Goal: Task Accomplishment & Management: Use online tool/utility

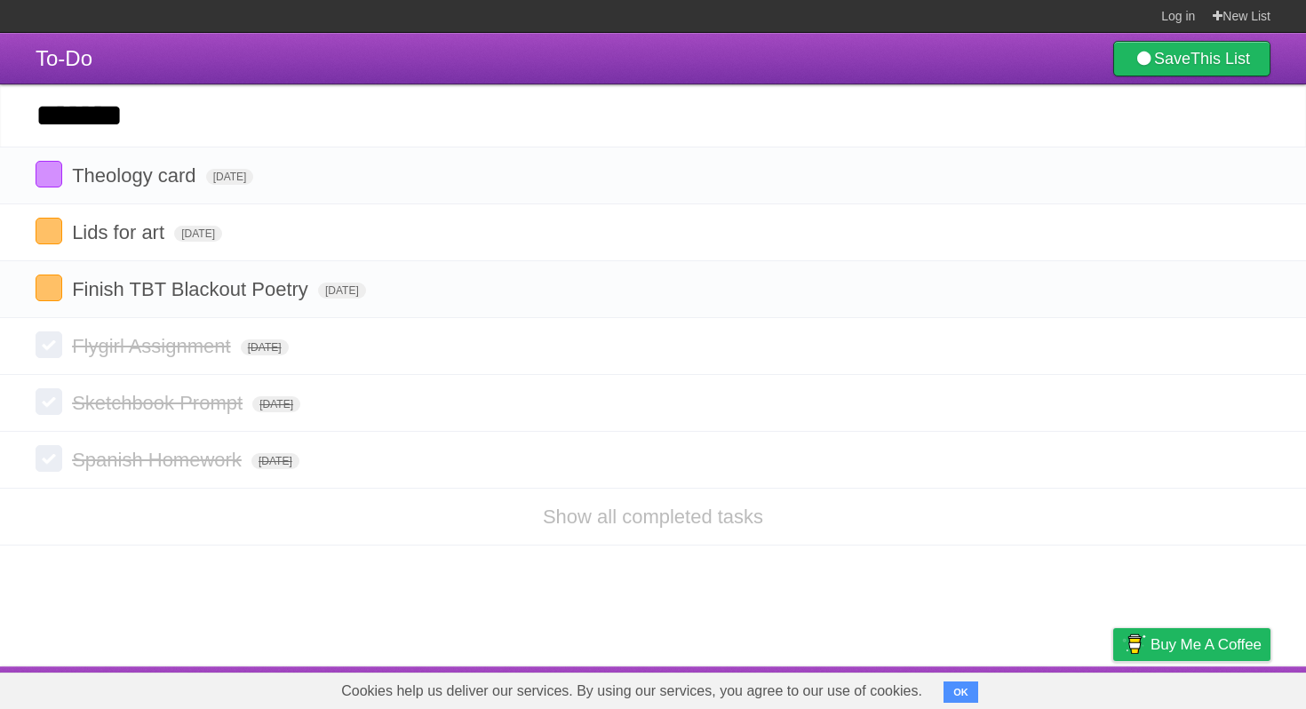
type input "*******"
click input "*********" at bounding box center [0, 0] width 0 height 0
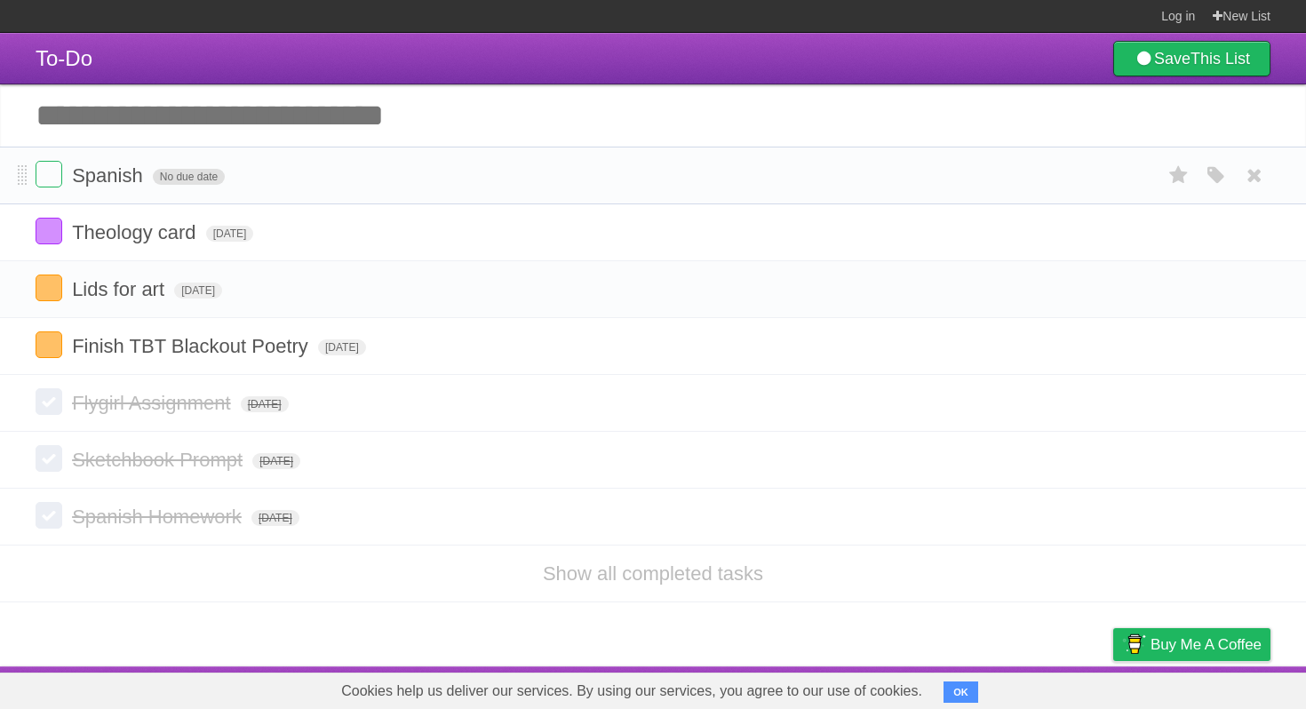
click at [193, 185] on span "No due date" at bounding box center [189, 177] width 72 height 16
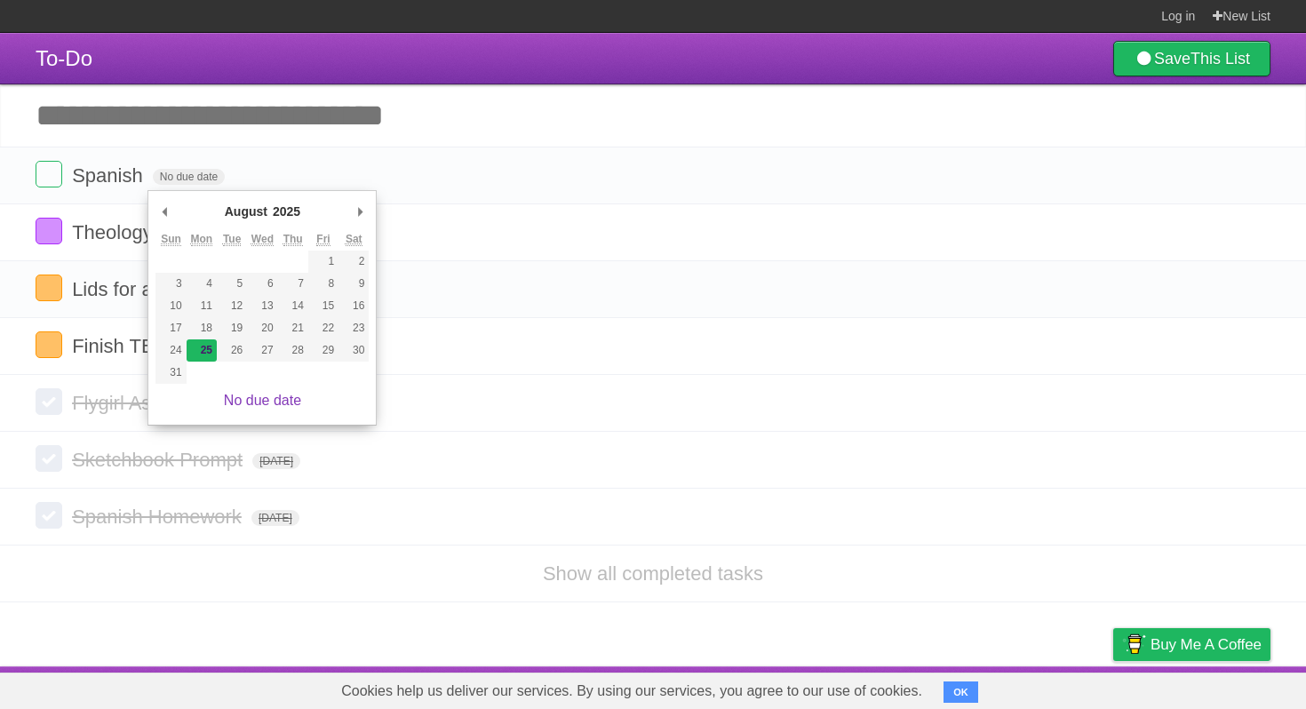
type span "[DATE]"
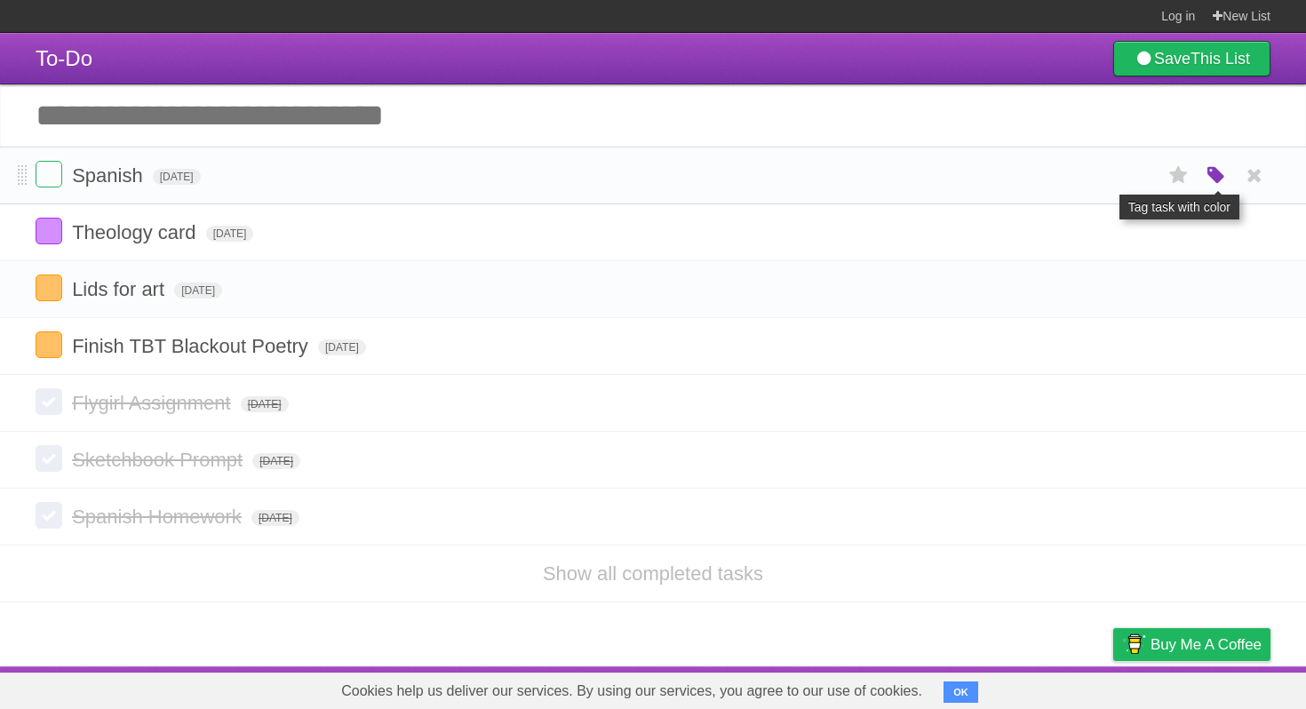
click at [1212, 177] on icon "button" at bounding box center [1216, 175] width 25 height 23
click at [1088, 176] on label "Green" at bounding box center [1091, 175] width 20 height 20
click at [244, 238] on span "[DATE]" at bounding box center [230, 234] width 48 height 16
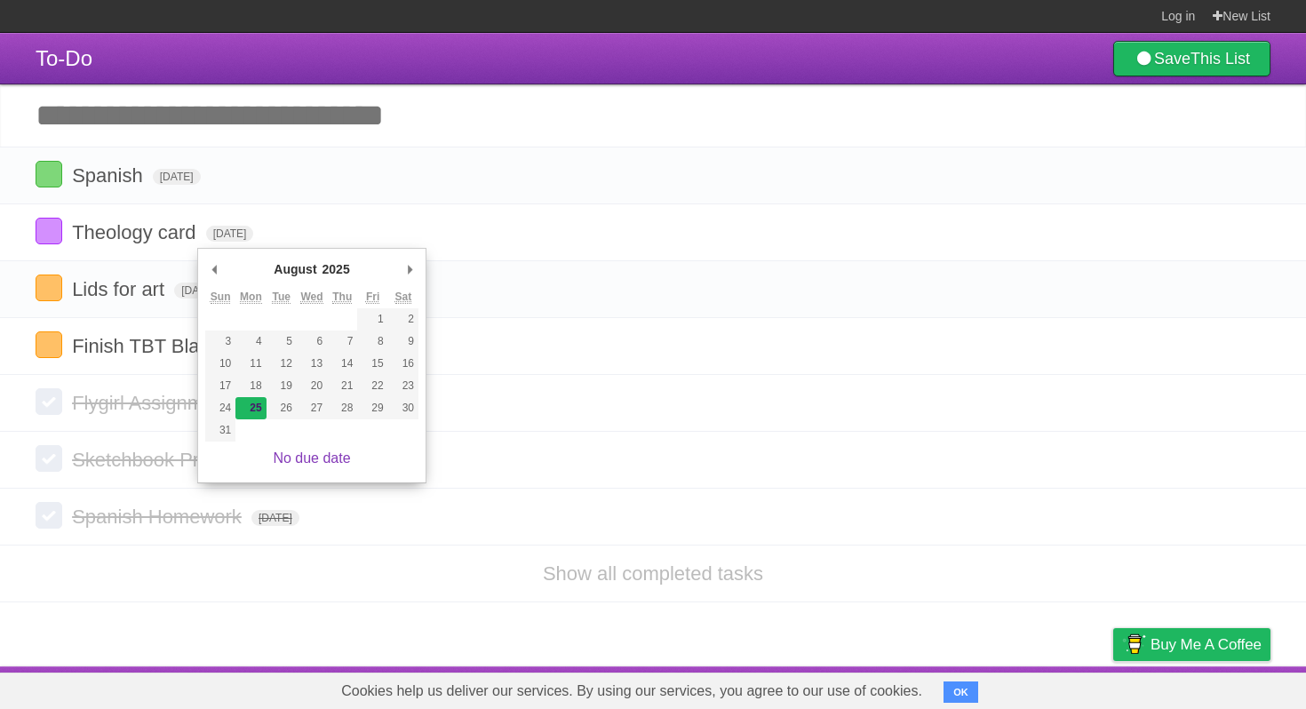
type span "[DATE]"
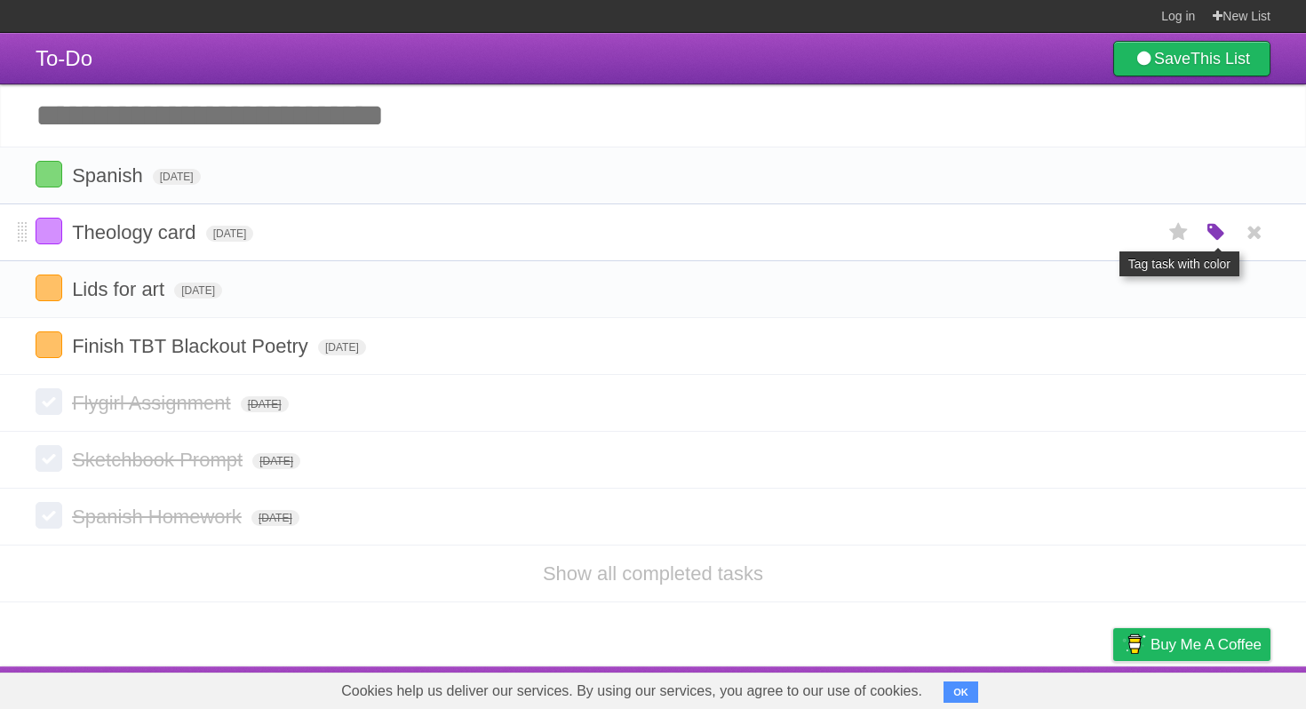
click at [1217, 244] on icon "button" at bounding box center [1216, 232] width 25 height 23
click at [1094, 241] on label "Green" at bounding box center [1091, 232] width 20 height 20
click at [918, 15] on section "Log in New List" at bounding box center [653, 16] width 1306 height 33
